Goal: Information Seeking & Learning: Learn about a topic

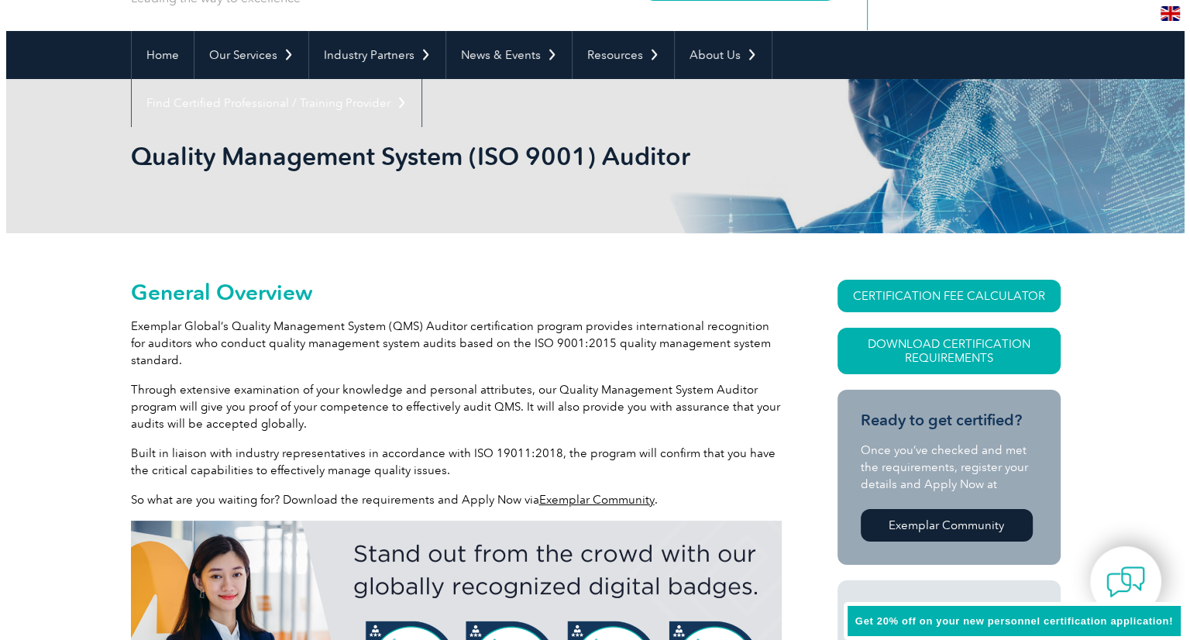
scroll to position [121, 0]
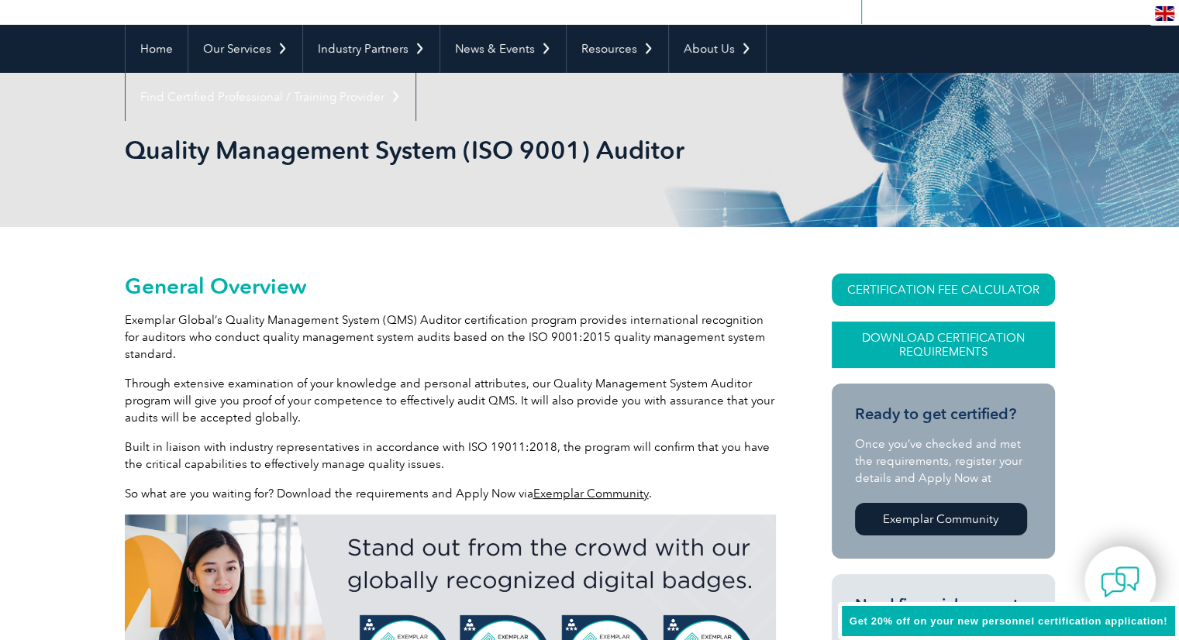
click at [906, 333] on link "Download Certification Requirements" at bounding box center [942, 345] width 223 height 46
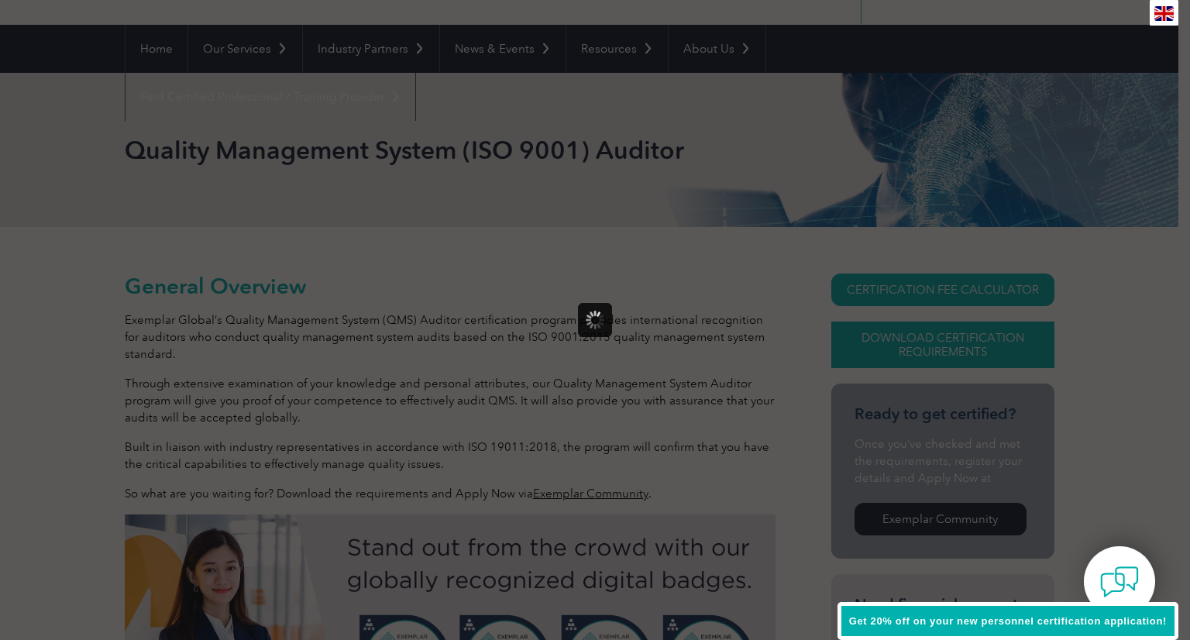
scroll to position [0, 0]
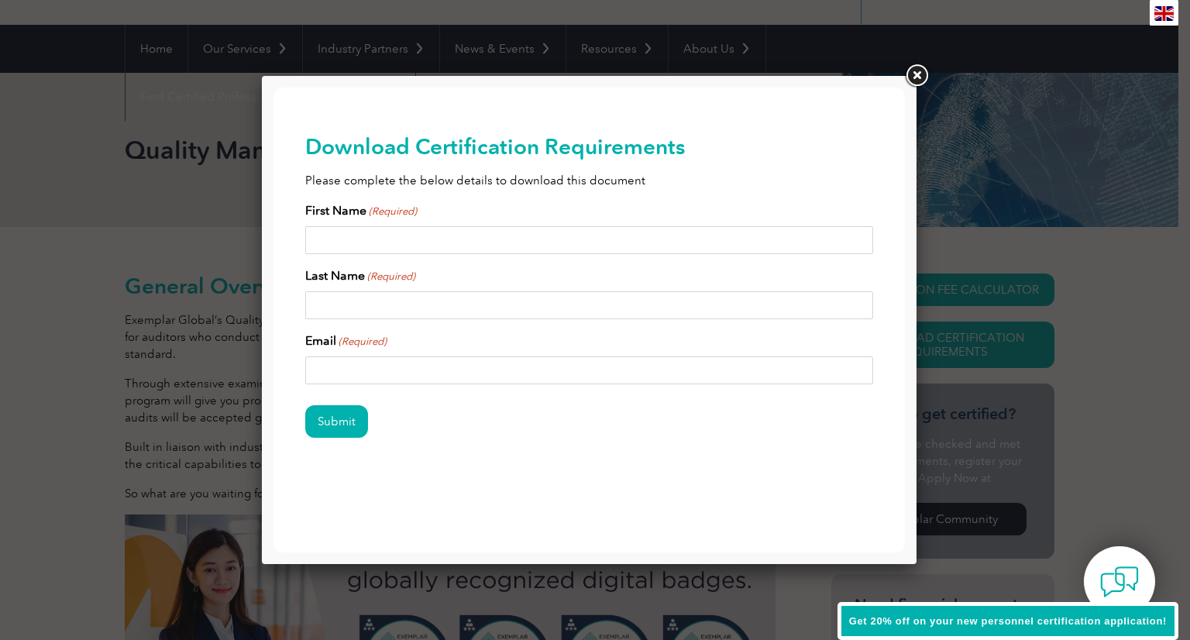
click at [382, 246] on input "First Name (Required)" at bounding box center [589, 240] width 569 height 28
type input "Pamela"
type input "Robinson"
type input "pamela@onthegroundsolutions.com"
click at [322, 415] on input "Submit" at bounding box center [336, 421] width 63 height 33
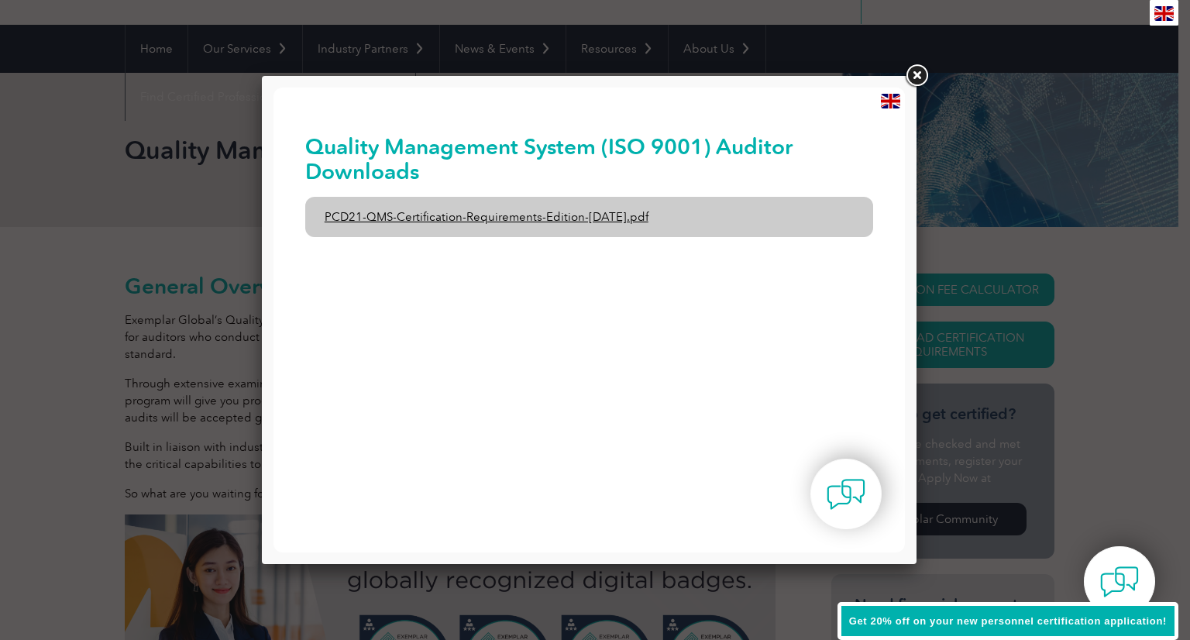
click at [539, 215] on link "PCD21-QMS-Certification-Requirements-Edition-2-April-2022.pdf" at bounding box center [589, 217] width 569 height 40
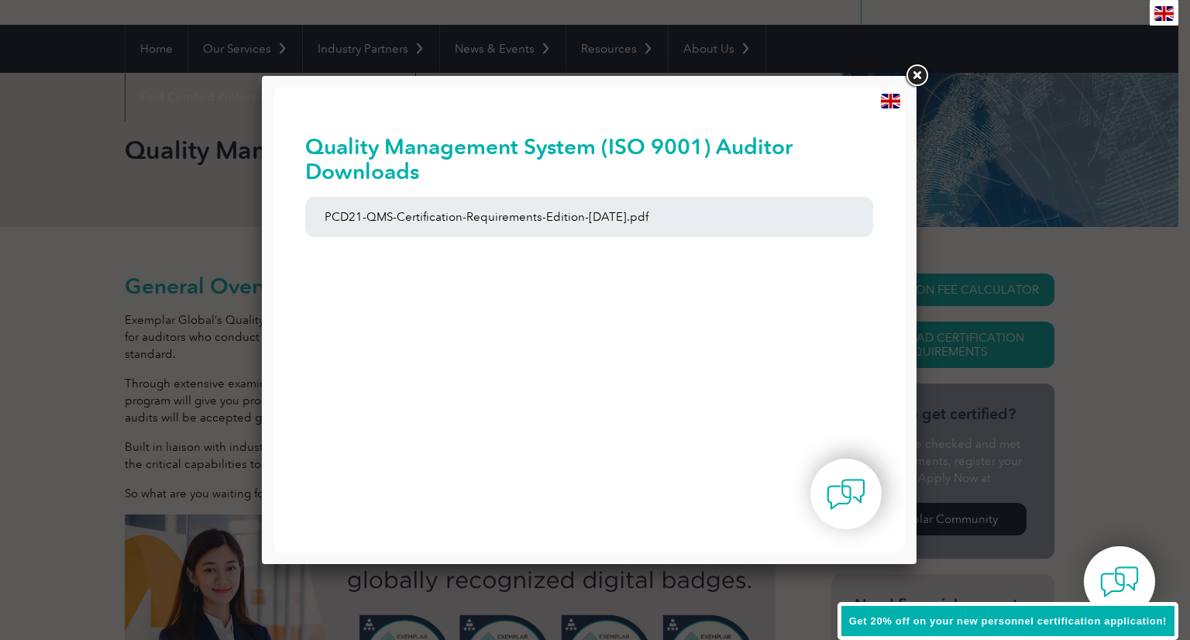
click at [920, 77] on link at bounding box center [917, 76] width 28 height 28
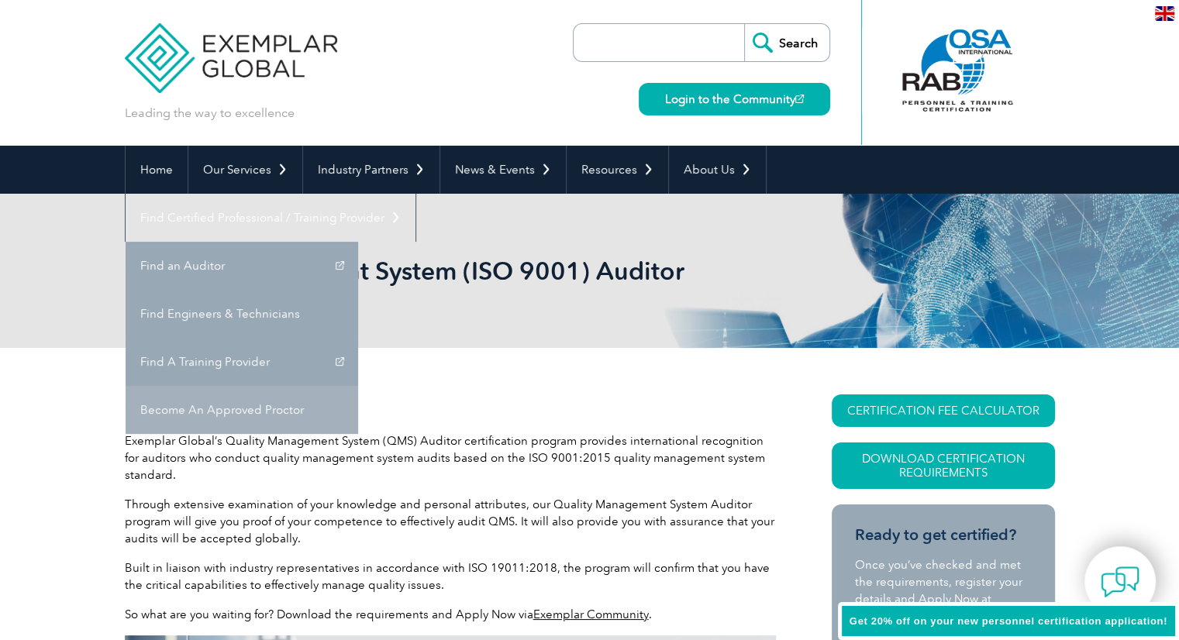
click at [358, 386] on link "Become An Approved Proctor" at bounding box center [242, 410] width 232 height 48
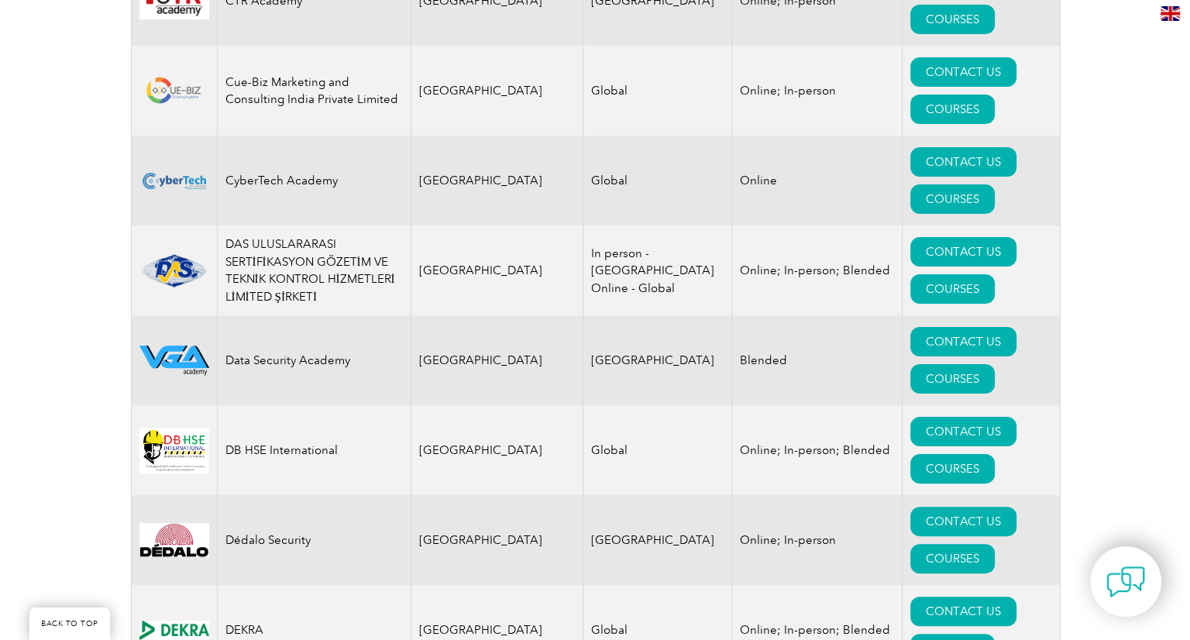
scroll to position [6129, 0]
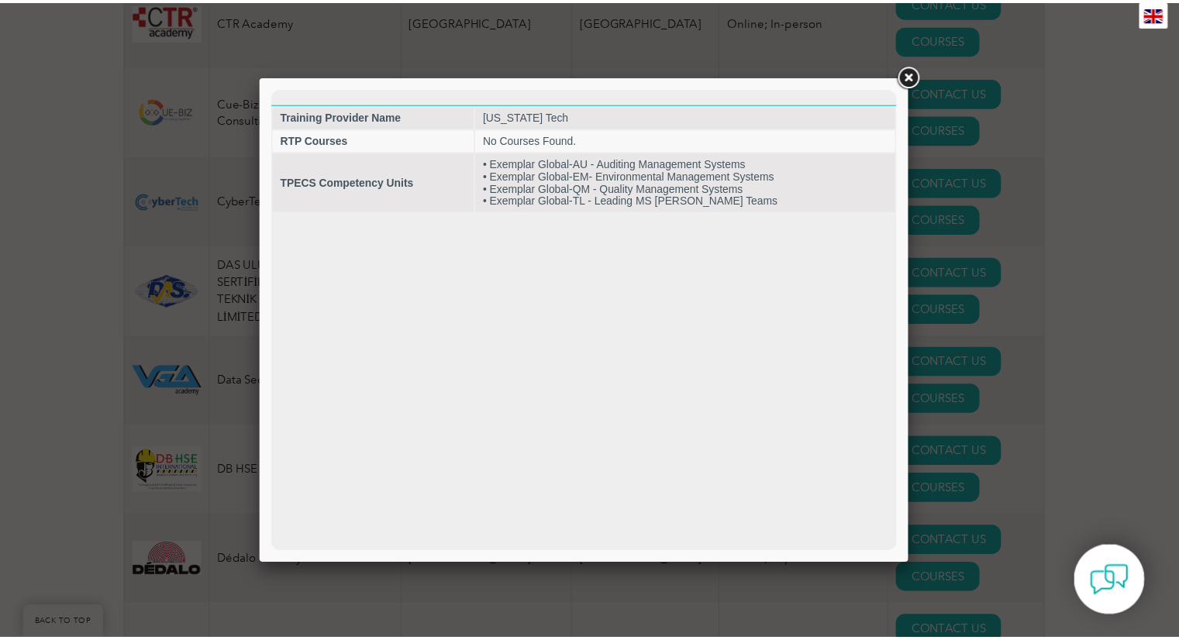
scroll to position [0, 0]
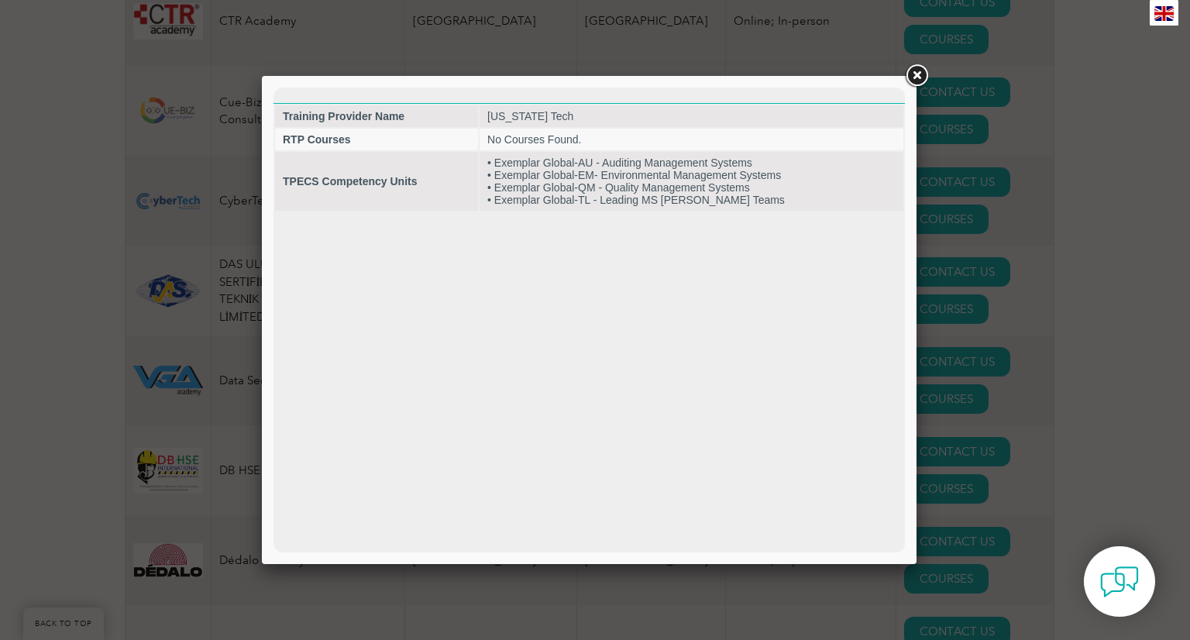
click at [921, 74] on link at bounding box center [917, 76] width 28 height 28
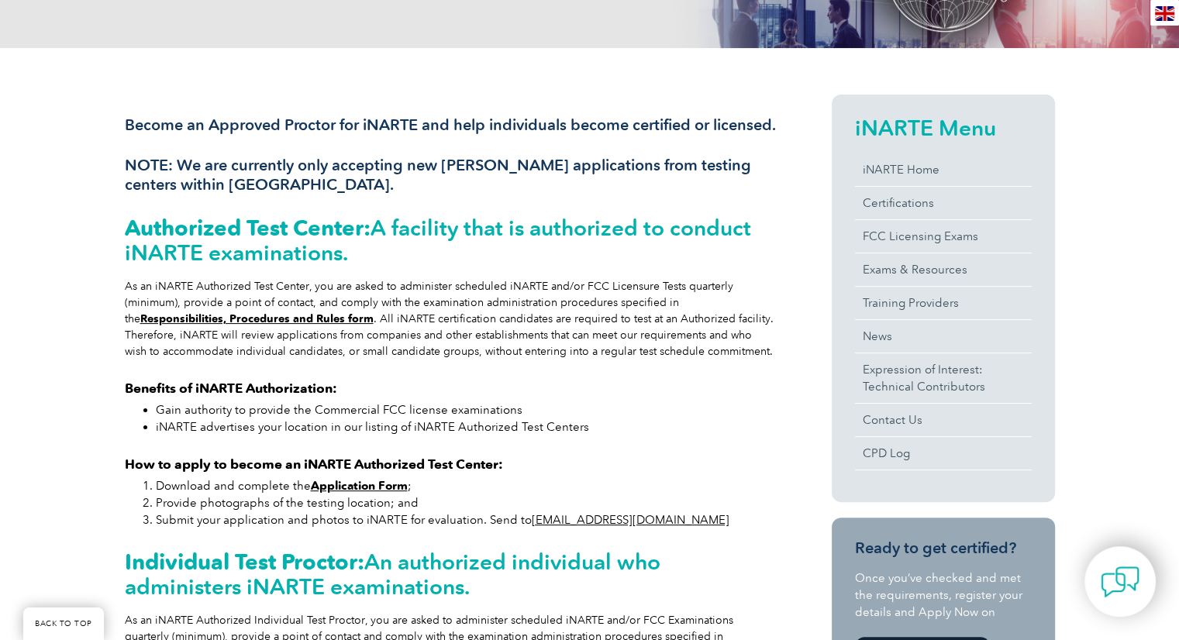
scroll to position [339, 0]
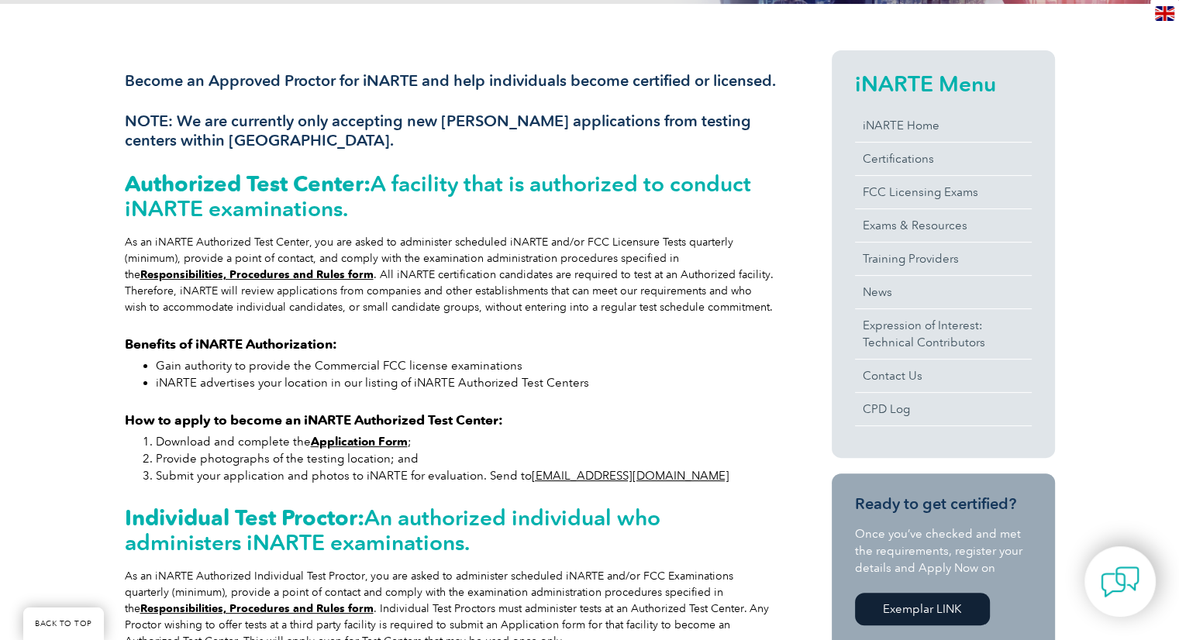
drag, startPoint x: 1184, startPoint y: 78, endPoint x: 1172, endPoint y: 189, distance: 111.5
click at [1172, 189] on html "BACK TO TOP Leading the way to excellence Search" at bounding box center [589, 592] width 1179 height 1862
click at [1171, 193] on div "Become an Approved Proctor for iNARTE and help individuals become certified or …" at bounding box center [589, 453] width 1179 height 898
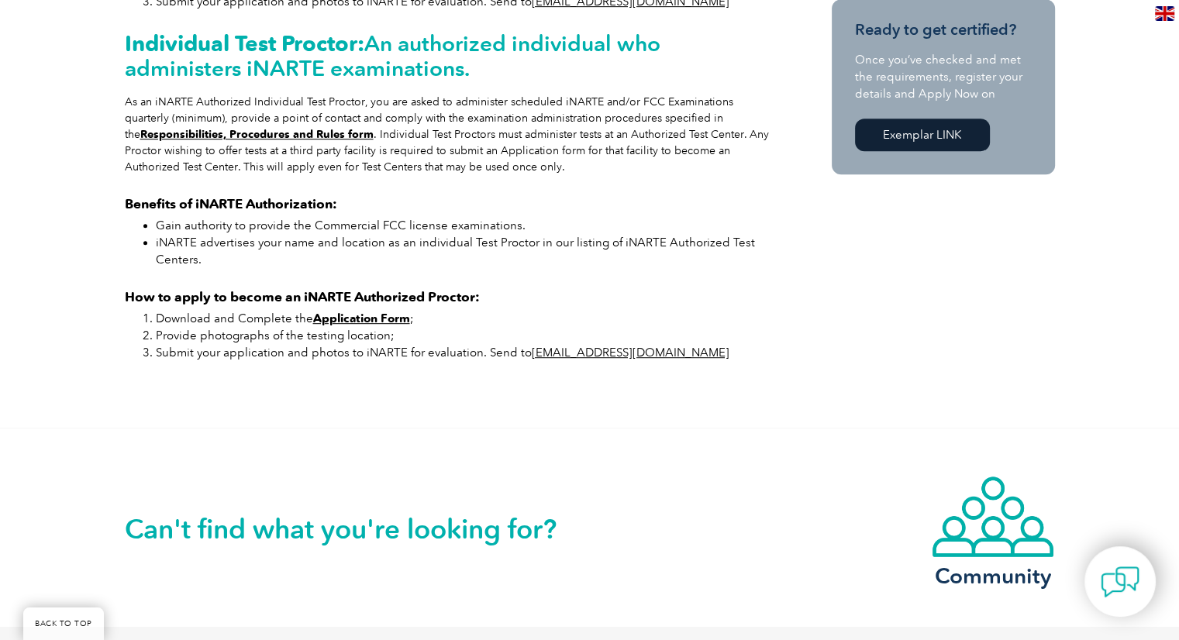
scroll to position [818, 0]
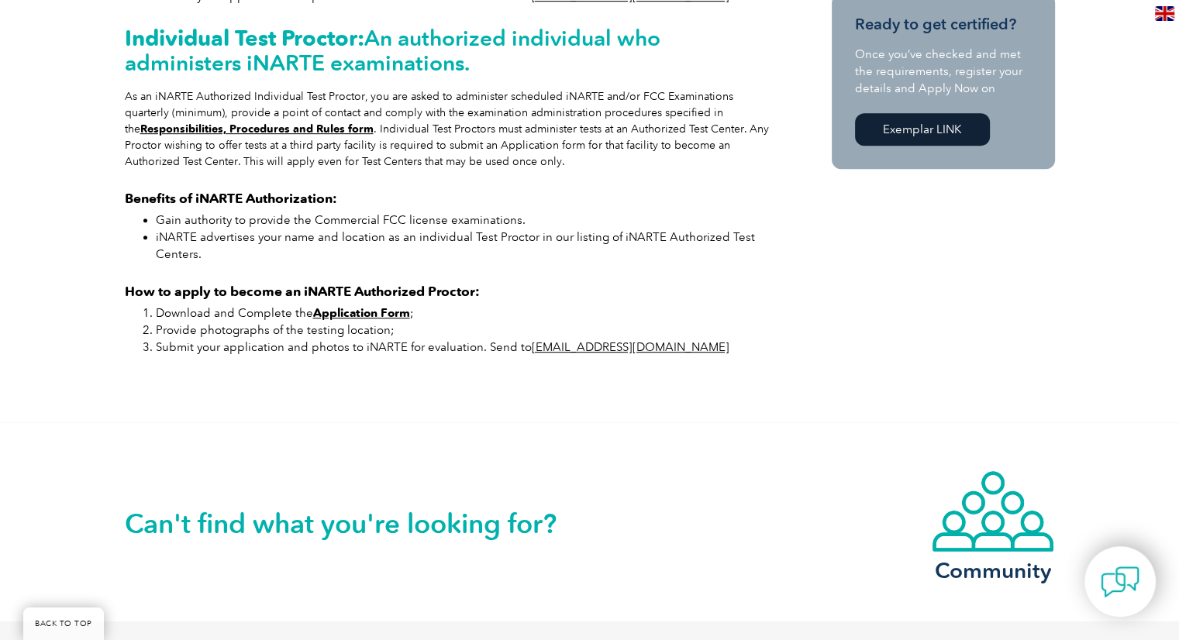
drag, startPoint x: 1144, startPoint y: 298, endPoint x: 1137, endPoint y: 311, distance: 14.6
drag, startPoint x: 1137, startPoint y: 311, endPoint x: 1151, endPoint y: 120, distance: 191.8
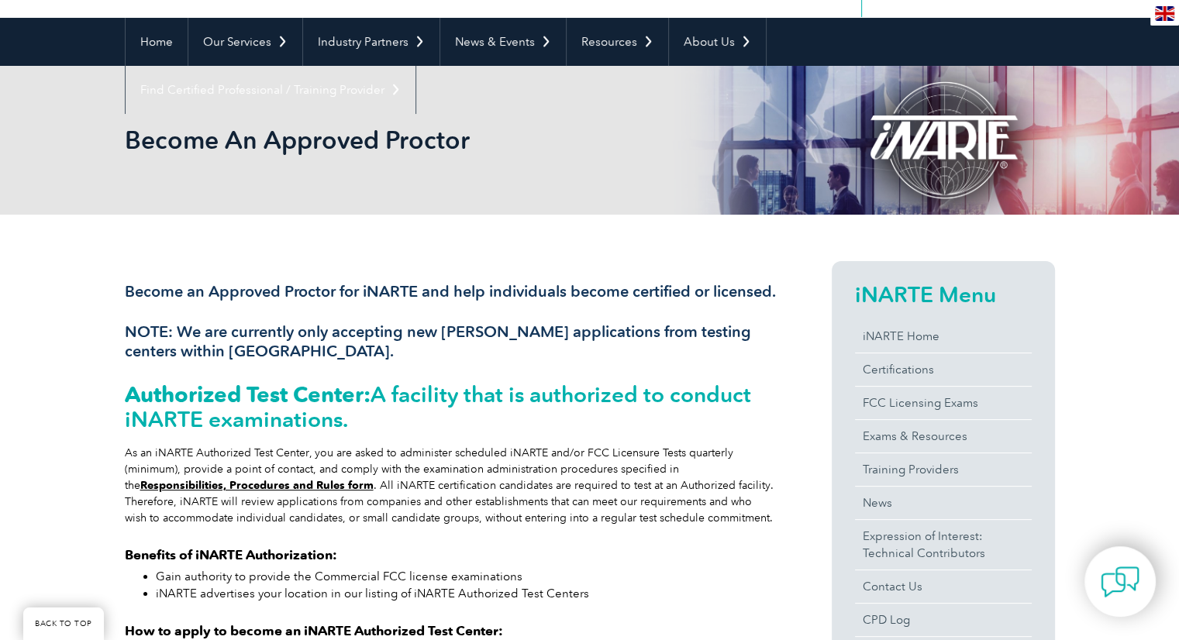
scroll to position [0, 0]
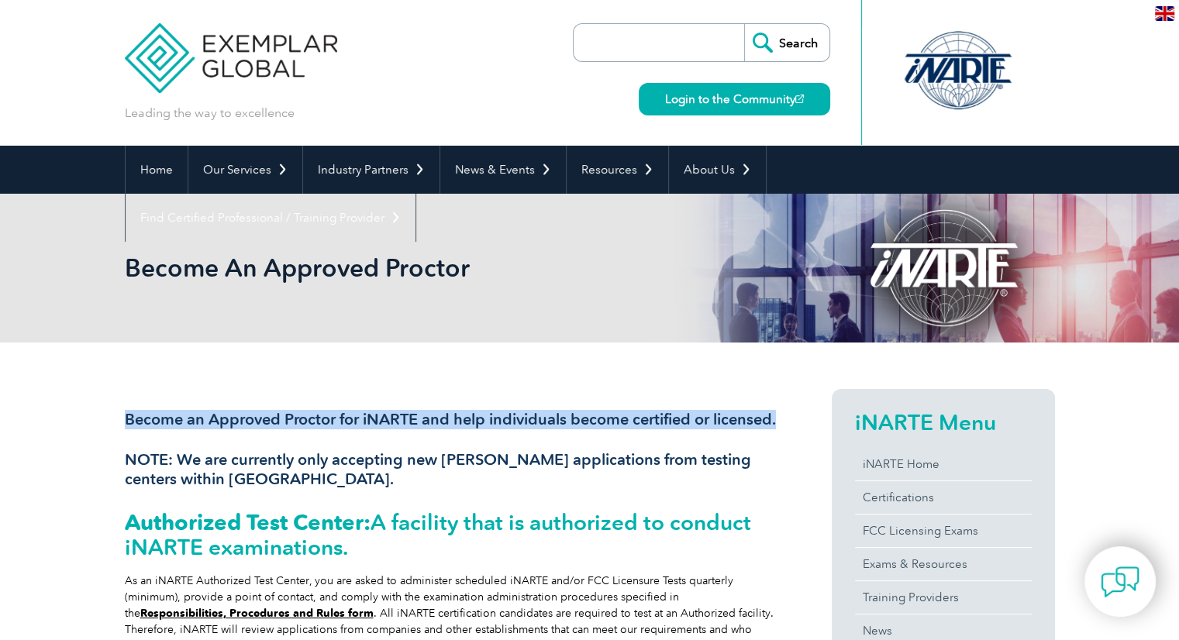
drag, startPoint x: 125, startPoint y: 422, endPoint x: 218, endPoint y: 446, distance: 97.0
click at [218, 429] on h3 "Become an Approved Proctor for iNARTE and help individuals become certified or …" at bounding box center [450, 419] width 651 height 19
copy h3 "Become an Approved Proctor for iNARTE and help individuals become certified or …"
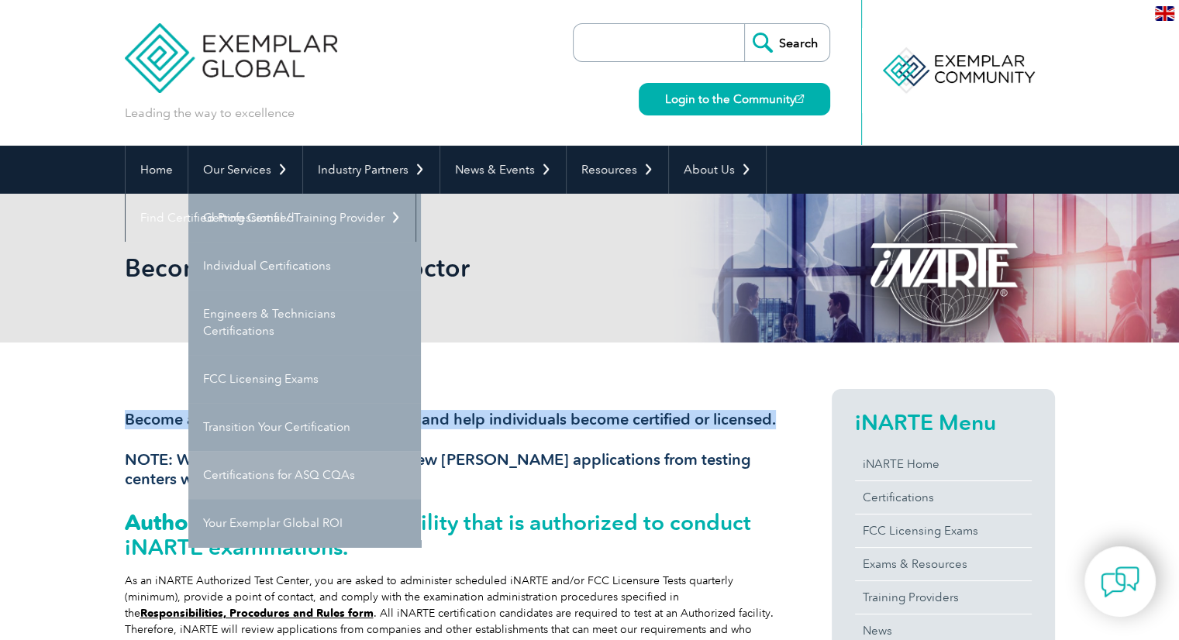
click at [233, 466] on link "Certifications for ASQ CQAs" at bounding box center [304, 475] width 232 height 48
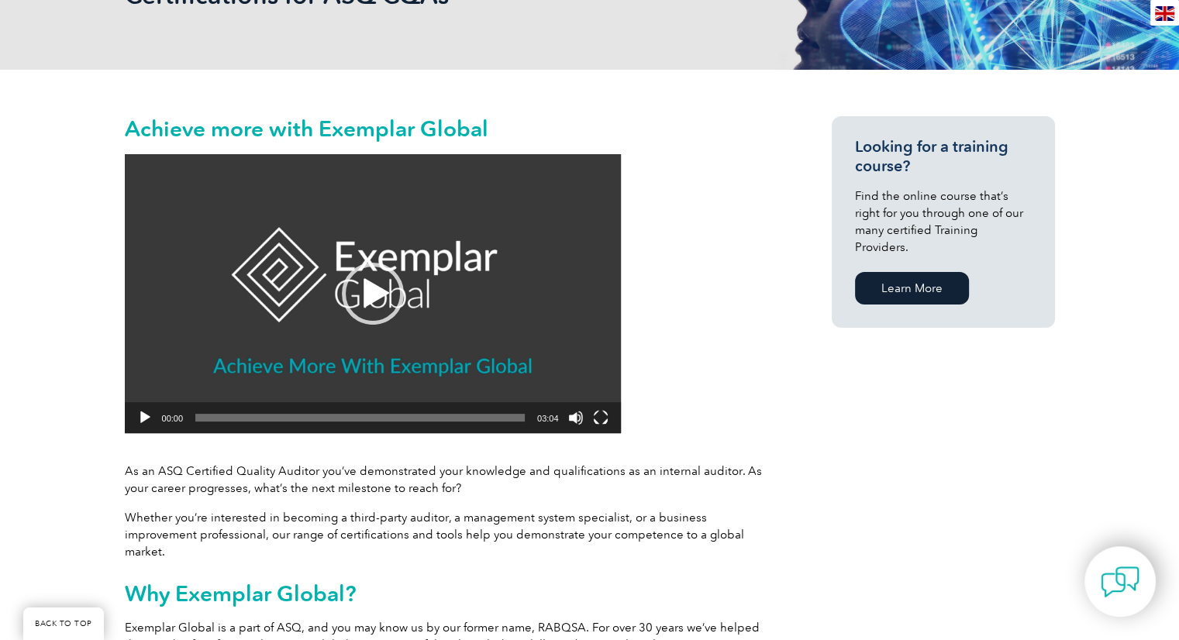
scroll to position [369, 0]
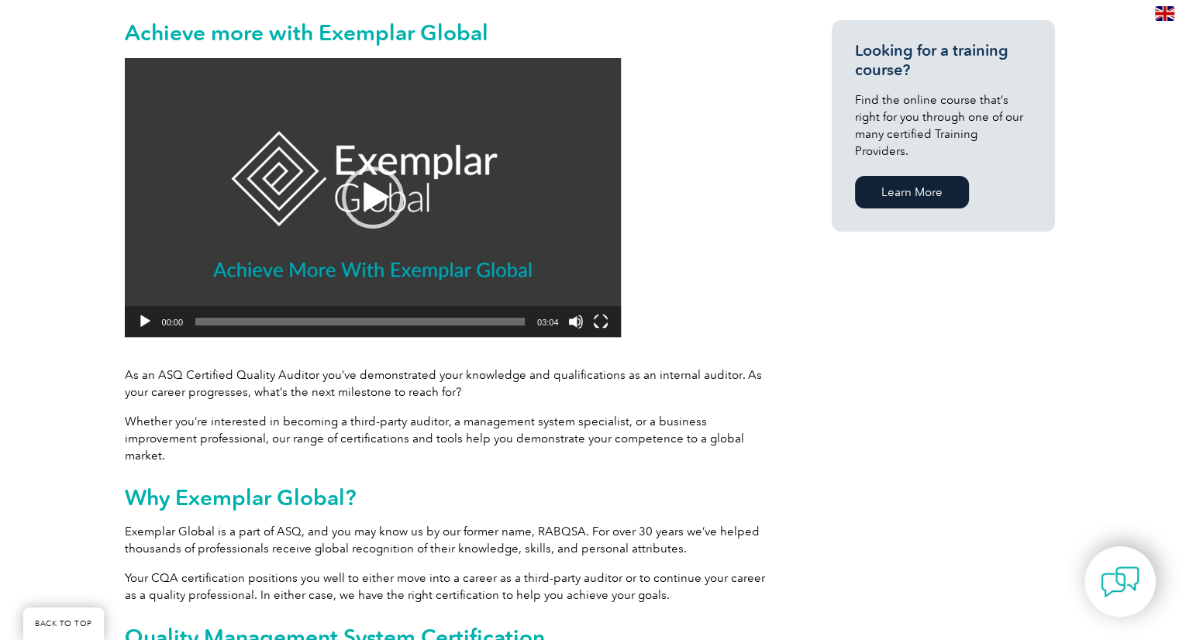
drag, startPoint x: 1185, startPoint y: 53, endPoint x: 1178, endPoint y: 151, distance: 97.9
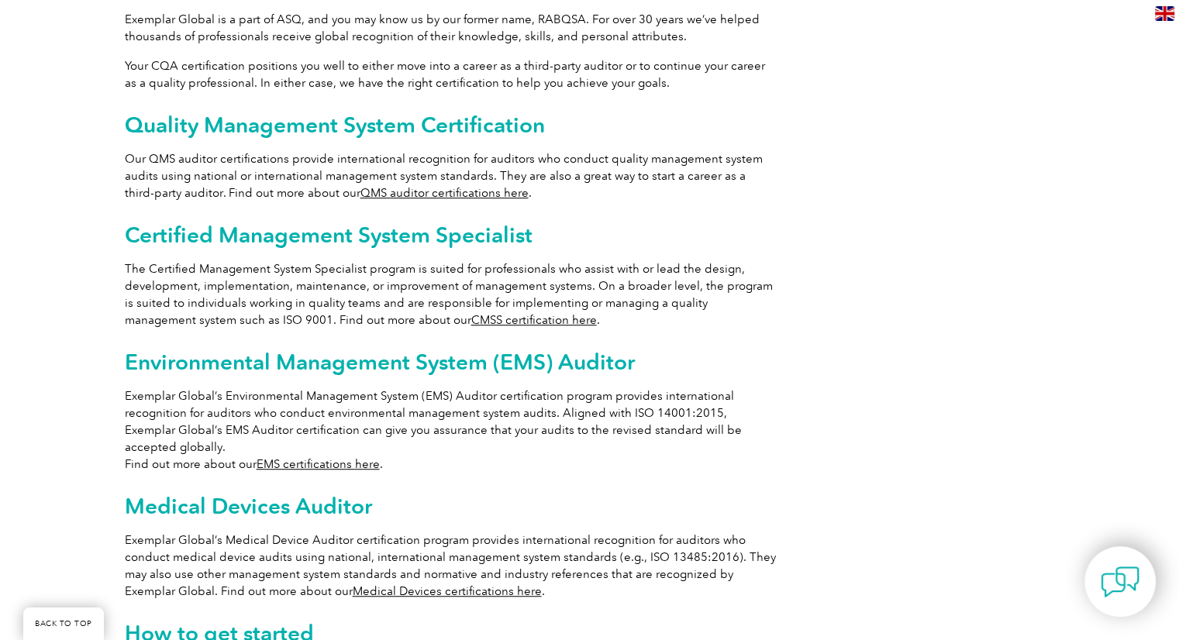
scroll to position [883, 0]
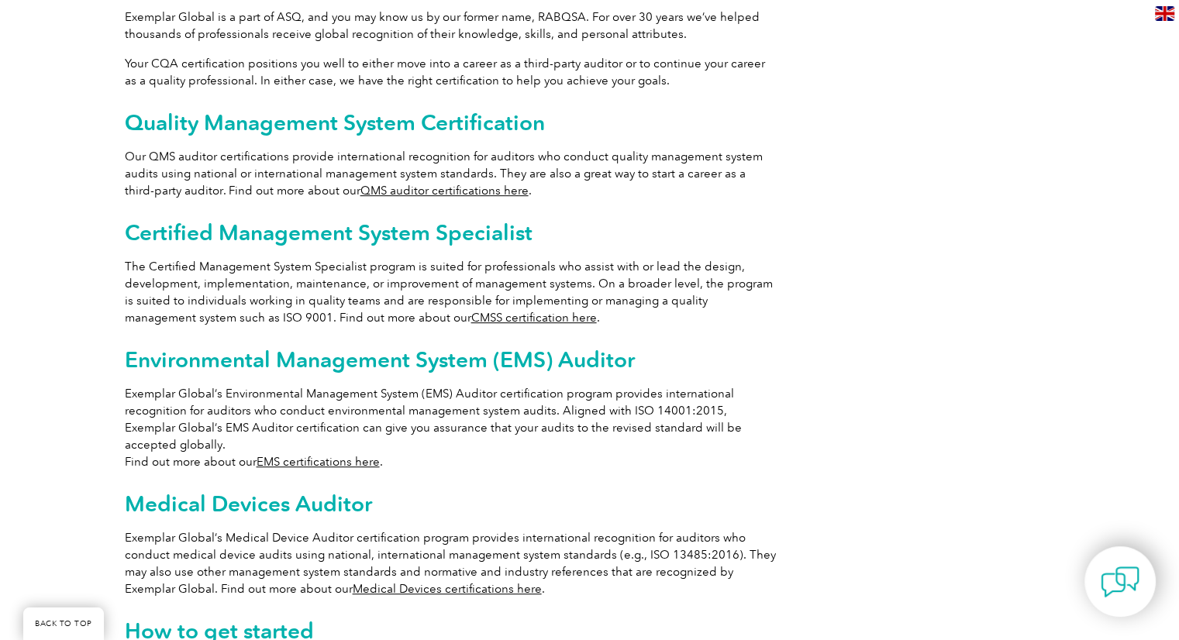
click at [1157, 288] on div "Achieve more with Exemplar Global Video Player https://exemplarglobal.org/wp-co…" at bounding box center [589, 155] width 1179 height 1393
drag, startPoint x: 1157, startPoint y: 288, endPoint x: 1153, endPoint y: 305, distance: 16.7
click at [1153, 305] on div "Achieve more with Exemplar Global Video Player https://exemplarglobal.org/wp-co…" at bounding box center [589, 155] width 1179 height 1393
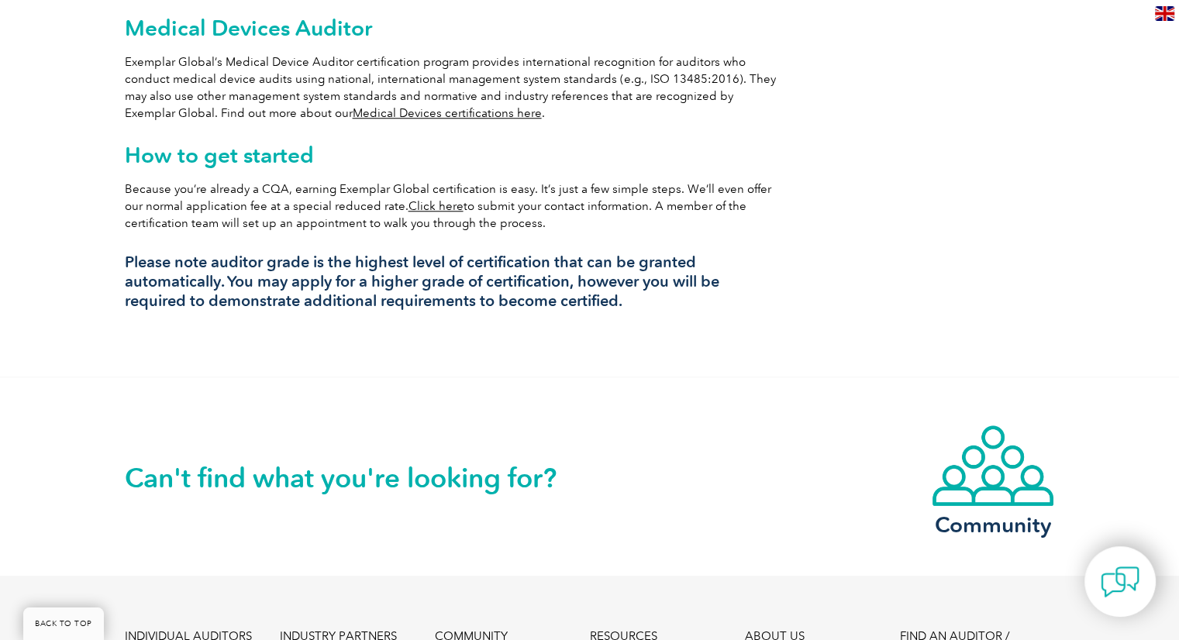
scroll to position [1385, 0]
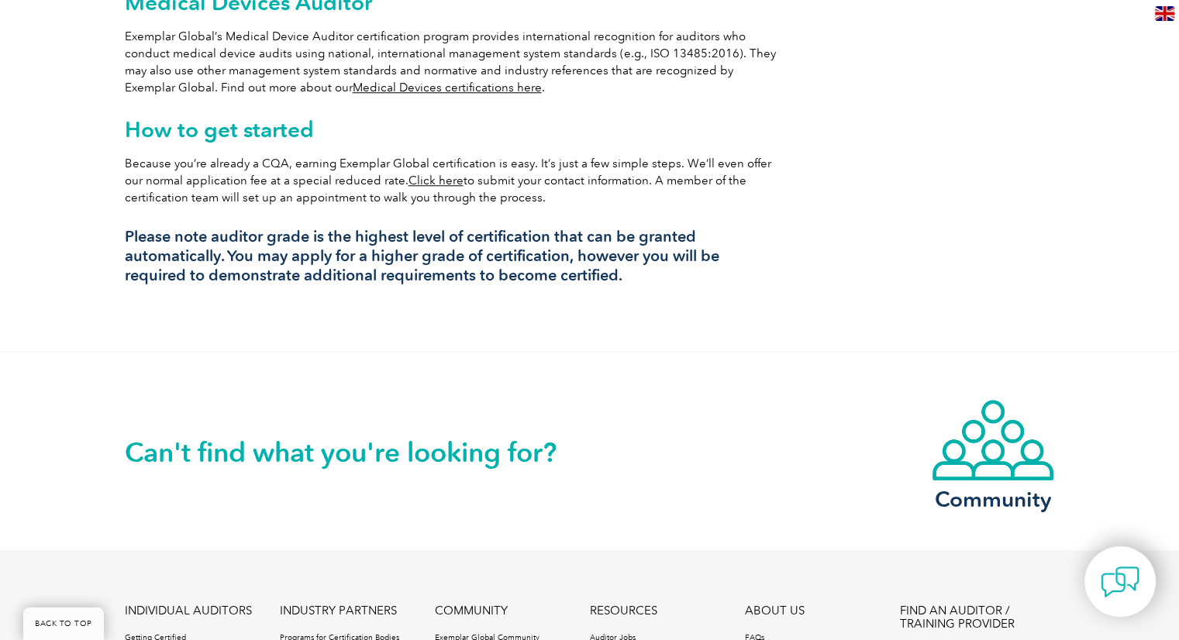
click at [1134, 421] on div "Can't find what you're looking for? Community" at bounding box center [589, 450] width 1179 height 199
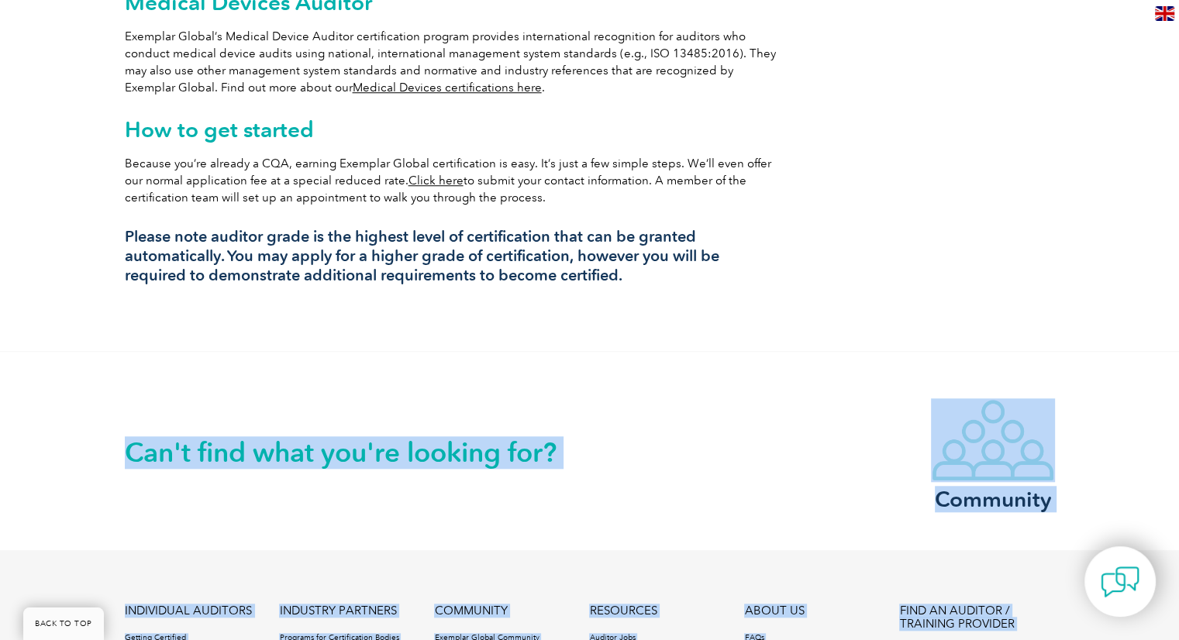
drag, startPoint x: 1128, startPoint y: 430, endPoint x: 1189, endPoint y: 55, distance: 380.0
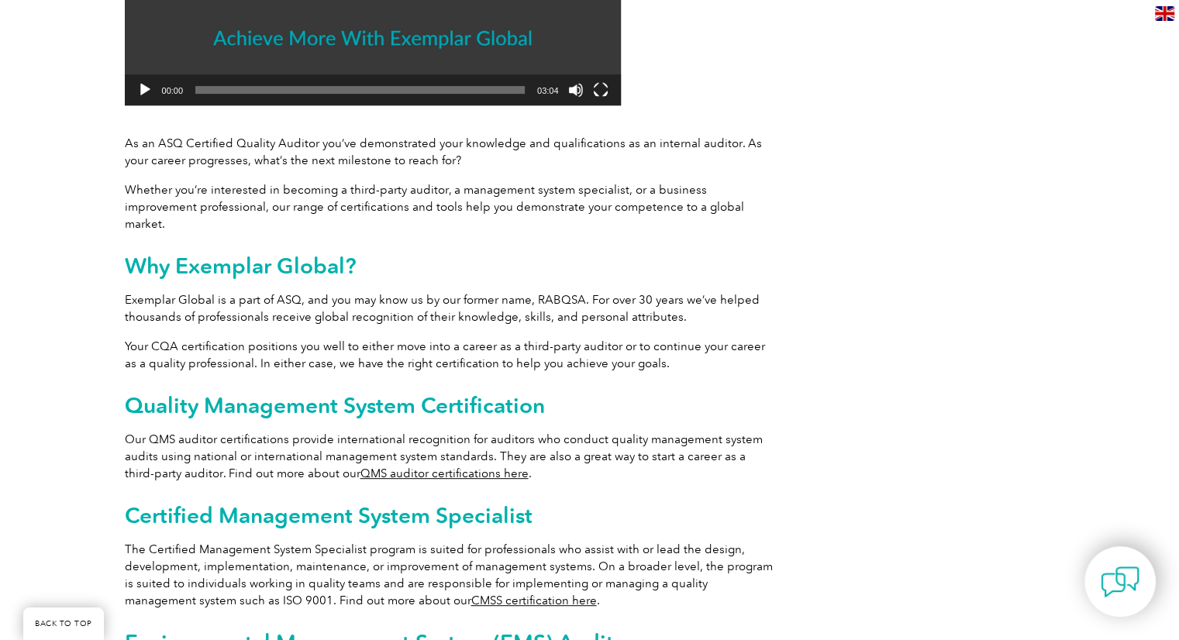
scroll to position [0, 0]
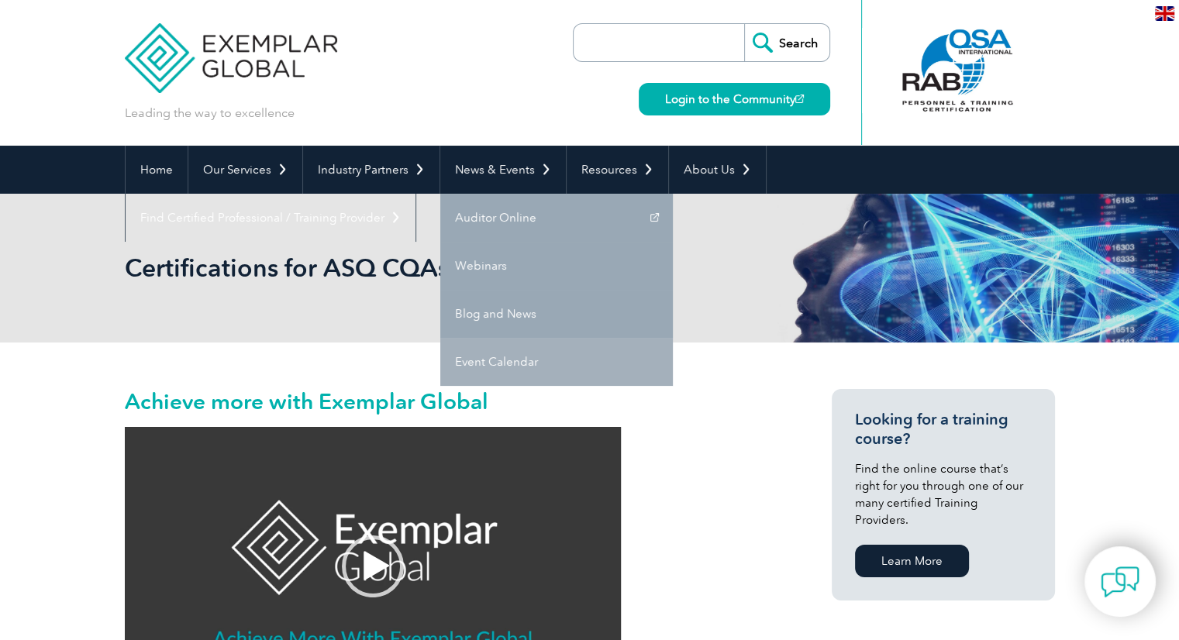
click at [473, 360] on link "Event Calendar" at bounding box center [556, 362] width 232 height 48
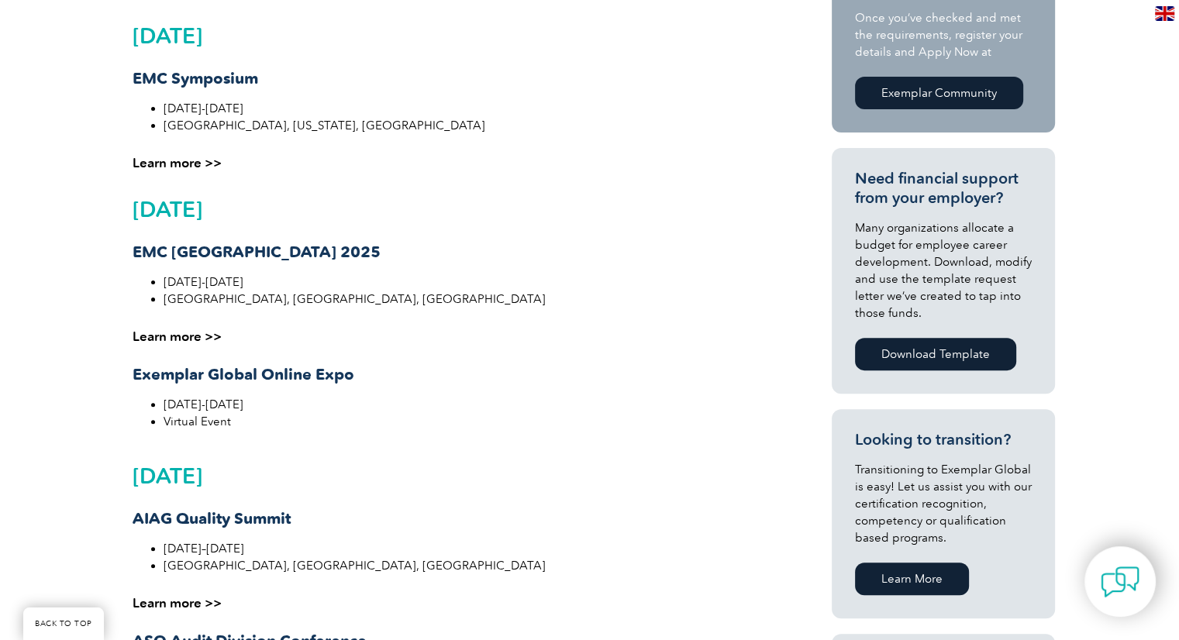
scroll to position [440, 0]
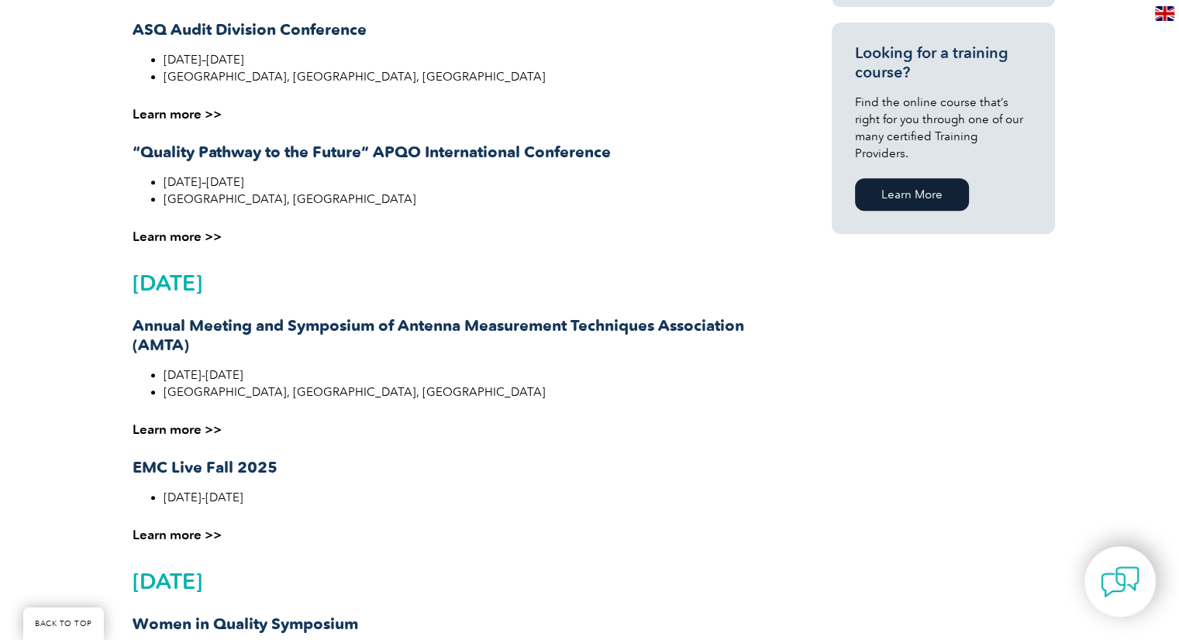
scroll to position [1054, 0]
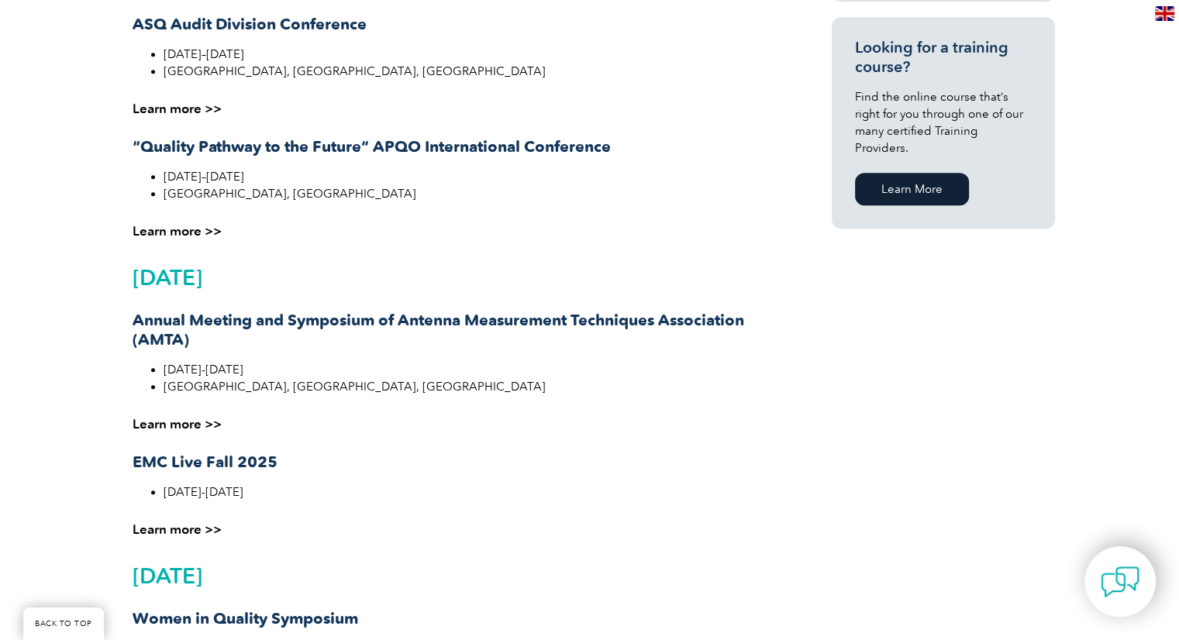
click at [1170, 277] on div "Upcoming Event August 2025 EMC Symposium August 18-22, 2025 Raleigh, North Caro…" at bounding box center [589, 96] width 1179 height 1605
click at [1168, 280] on div "Upcoming Event August 2025 EMC Symposium August 18-22, 2025 Raleigh, North Caro…" at bounding box center [589, 96] width 1179 height 1605
click at [1165, 286] on div "Upcoming Event August 2025 EMC Symposium August 18-22, 2025 Raleigh, North Caro…" at bounding box center [589, 96] width 1179 height 1605
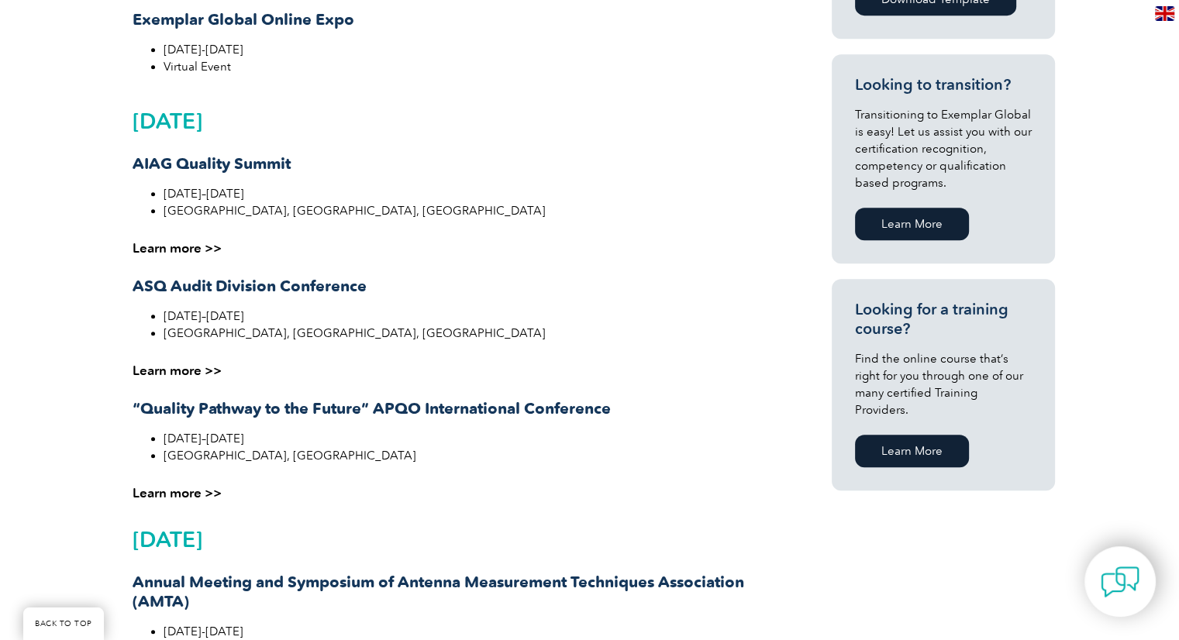
scroll to position [747, 0]
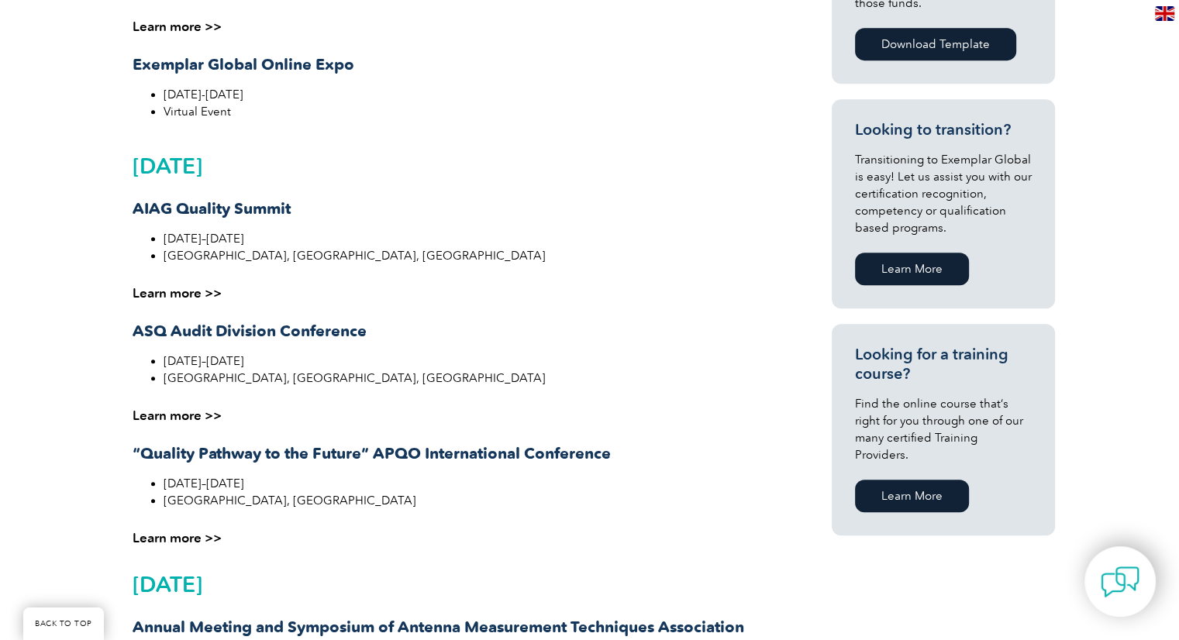
click at [342, 452] on strong "“Quality Pathway to the Future” APQO International Conference" at bounding box center [371, 453] width 478 height 19
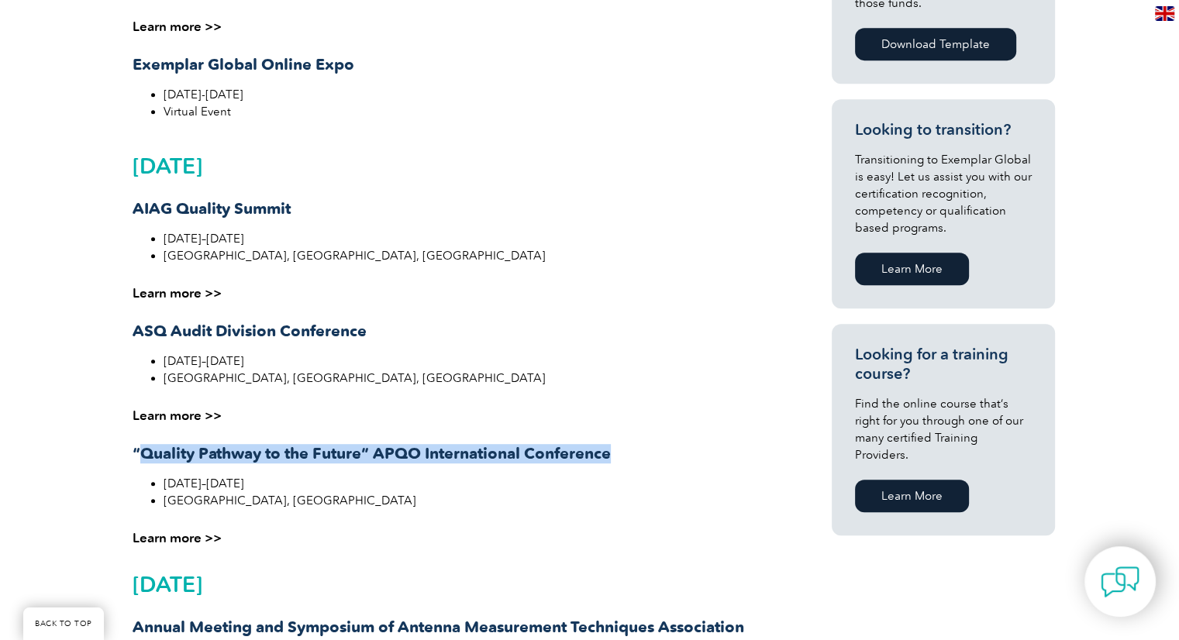
drag, startPoint x: 139, startPoint y: 456, endPoint x: 624, endPoint y: 456, distance: 484.3
click at [624, 456] on h3 "“Quality Pathway to the Future” APQO International Conference" at bounding box center [449, 453] width 634 height 19
copy strong "Quality Pathway to the Future” APQO International Conference"
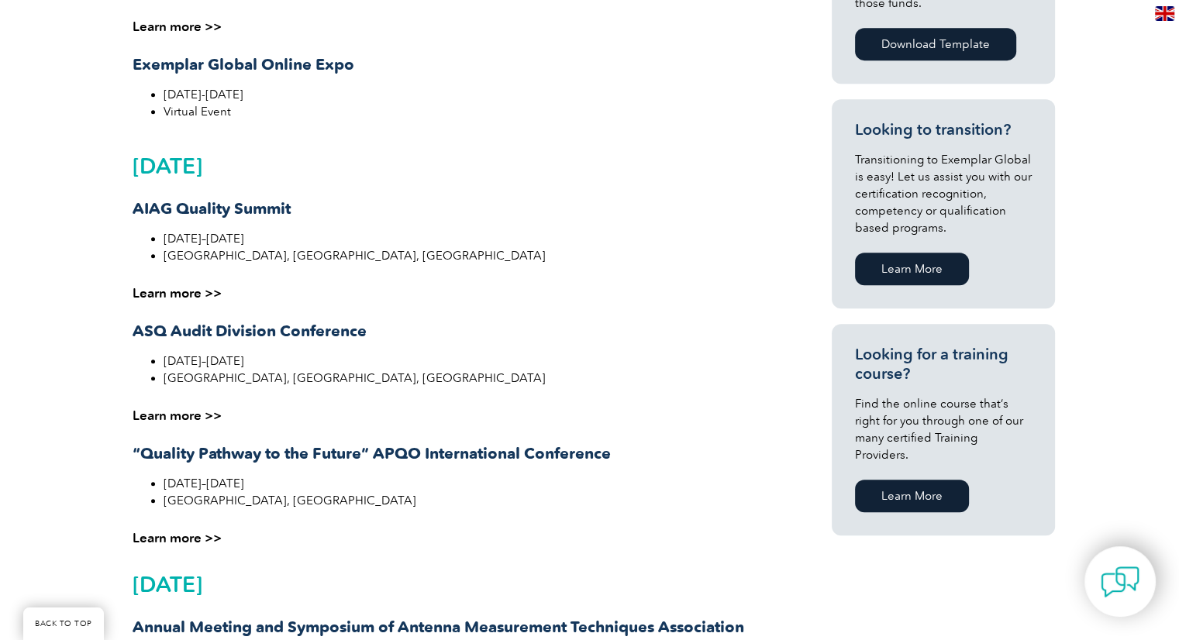
click at [589, 305] on div "October 2025 AIAG Quality Summit October 1–2, 2025 Novi, MI, USA Learn more >> …" at bounding box center [449, 349] width 634 height 392
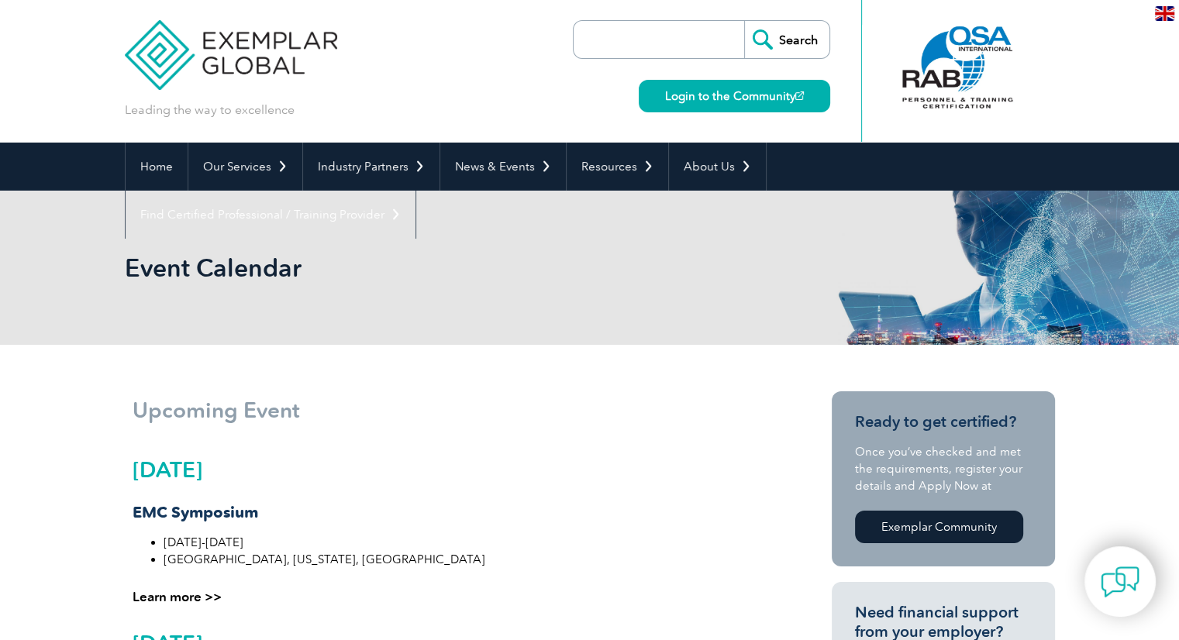
scroll to position [0, 0]
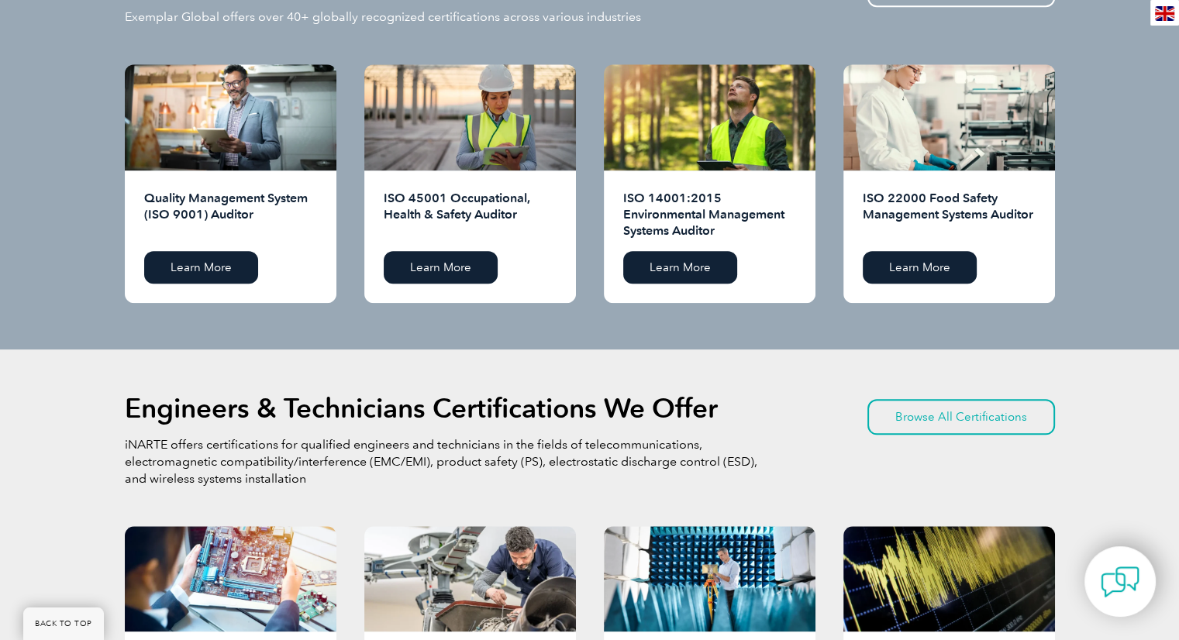
scroll to position [1626, 0]
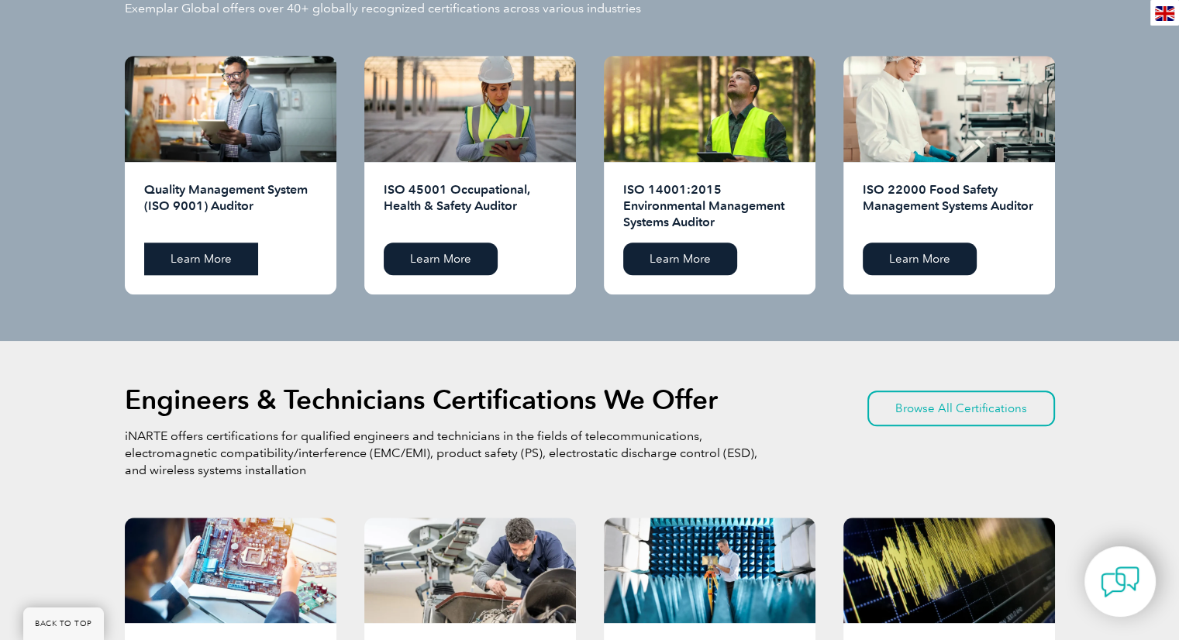
click at [201, 261] on link "Learn More" at bounding box center [201, 259] width 114 height 33
